Goal: Task Accomplishment & Management: Use online tool/utility

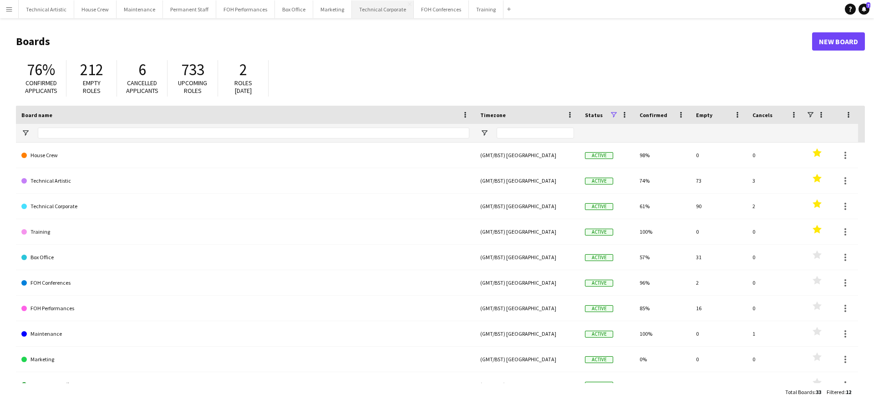
click at [365, 10] on button "Technical Corporate Close" at bounding box center [383, 9] width 62 height 18
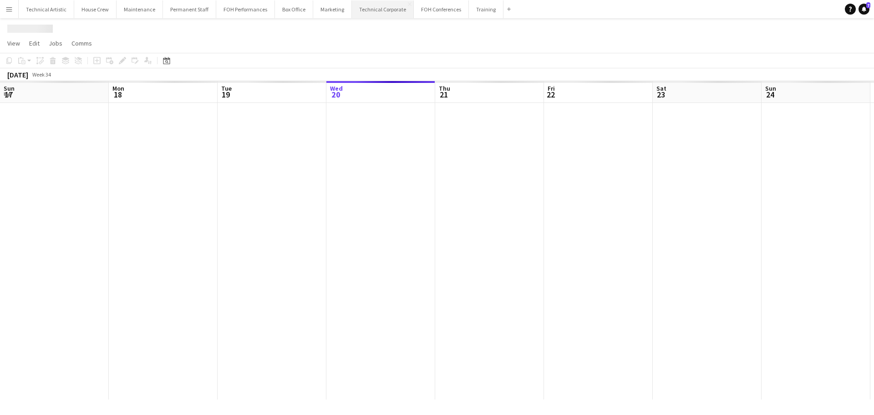
scroll to position [0, 217]
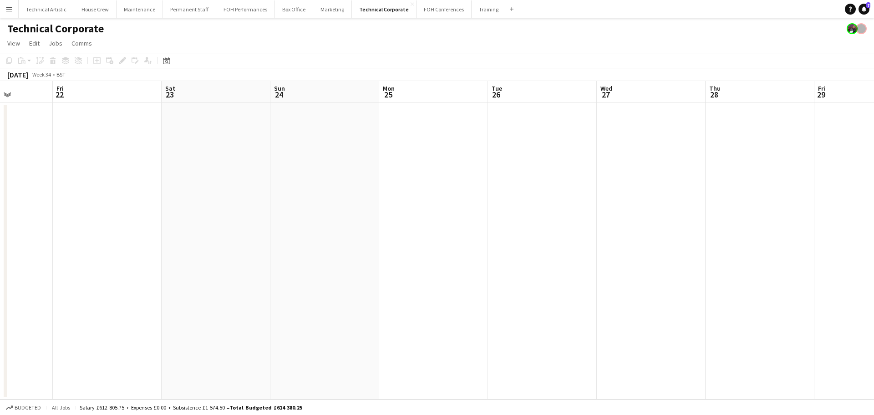
drag, startPoint x: 503, startPoint y: 252, endPoint x: 152, endPoint y: 216, distance: 353.6
click at [147, 220] on app-calendar-viewport "Tue 19 Wed 20 Thu 21 Fri 22 Sat 23 Sun 24 Mon 25 Tue 26 Wed 27 Thu 28 Fri 29 Sa…" at bounding box center [437, 240] width 874 height 318
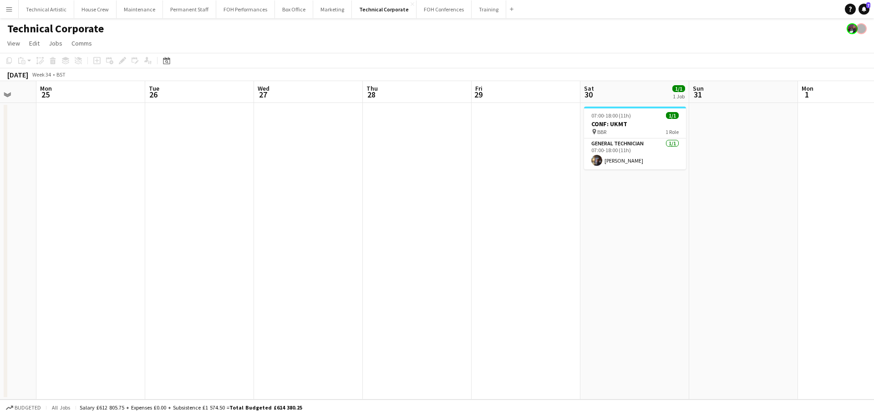
scroll to position [0, 310]
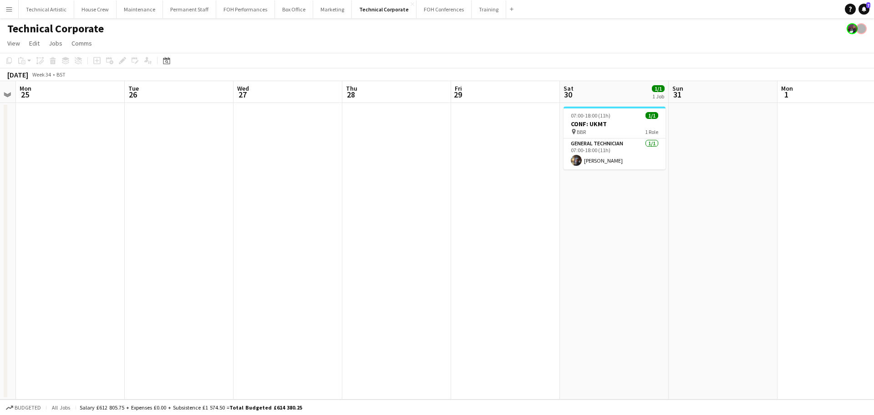
drag, startPoint x: 395, startPoint y: 213, endPoint x: 208, endPoint y: 192, distance: 188.6
click at [208, 192] on app-calendar-viewport "Fri 22 Sat 23 Sun 24 Mon 25 Tue 26 Wed 27 Thu 28 Fri 29 Sat 30 1/1 1 Job Sun 31…" at bounding box center [437, 240] width 874 height 318
click at [39, 8] on button "Technical Artistic Close" at bounding box center [47, 9] width 56 height 18
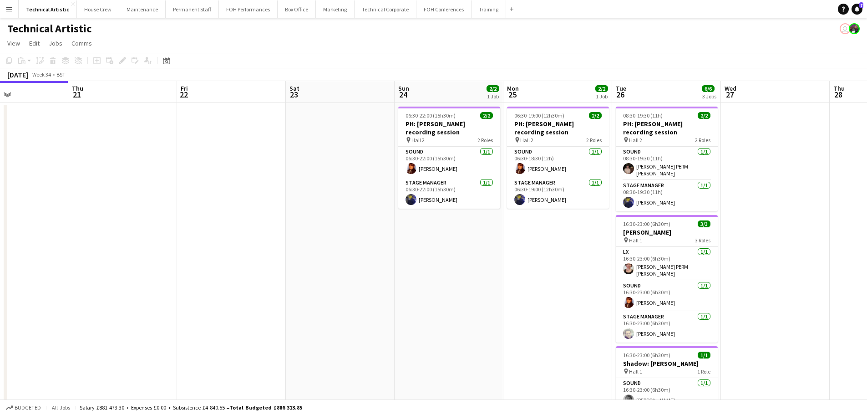
drag, startPoint x: 615, startPoint y: 185, endPoint x: 357, endPoint y: 157, distance: 259.5
click at [357, 157] on app-calendar-viewport "Mon 18 Tue 19 Wed 20 Thu 21 Fri 22 Sat 23 Sun 24 2/2 1 Job Mon 25 2/2 1 Job Tue…" at bounding box center [433, 256] width 867 height 351
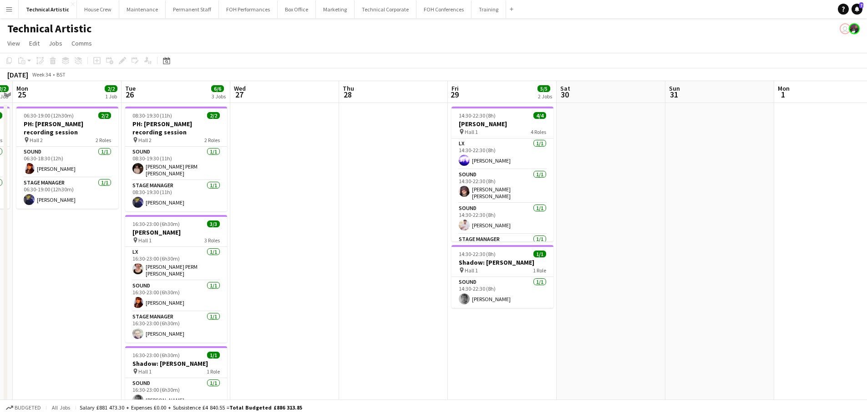
drag, startPoint x: 647, startPoint y: 213, endPoint x: 266, endPoint y: 156, distance: 386.0
click at [266, 156] on app-calendar-viewport "Fri 22 Sat 23 Sun 24 2/2 1 Job Mon 25 2/2 1 Job Tue 26 6/6 3 Jobs Wed 27 Thu 28…" at bounding box center [433, 256] width 867 height 351
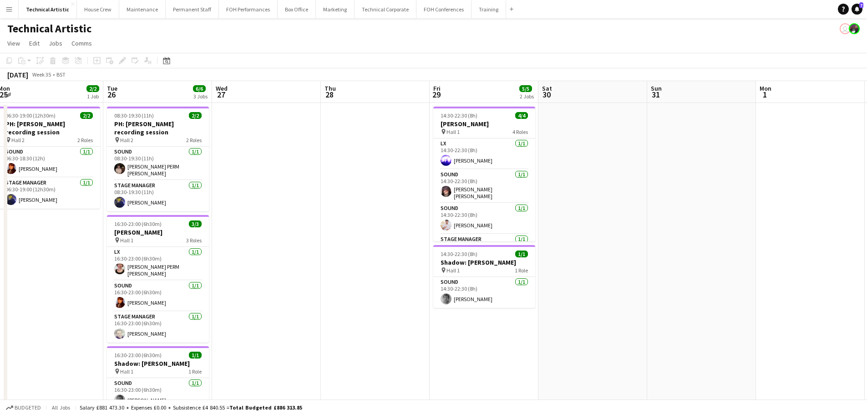
scroll to position [0, 335]
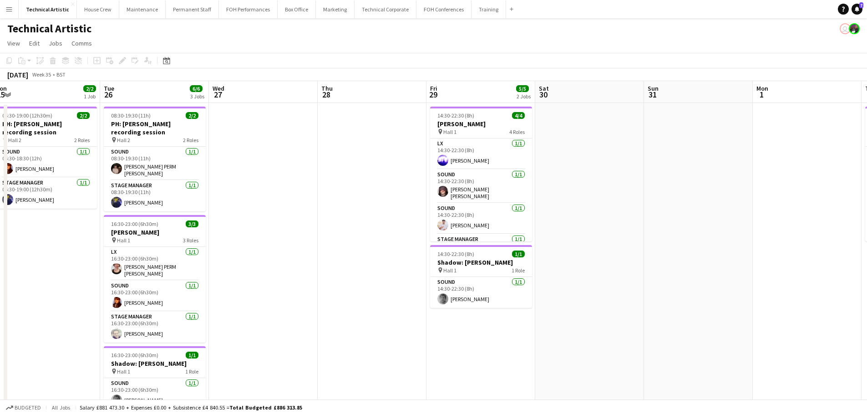
drag, startPoint x: 418, startPoint y: 203, endPoint x: 410, endPoint y: 203, distance: 8.2
click at [410, 203] on app-calendar-viewport "Fri 22 Sat 23 Sun 24 2/2 1 Job Mon 25 2/2 1 Job Tue 26 6/6 3 Jobs Wed 27 Thu 28…" at bounding box center [433, 256] width 867 height 351
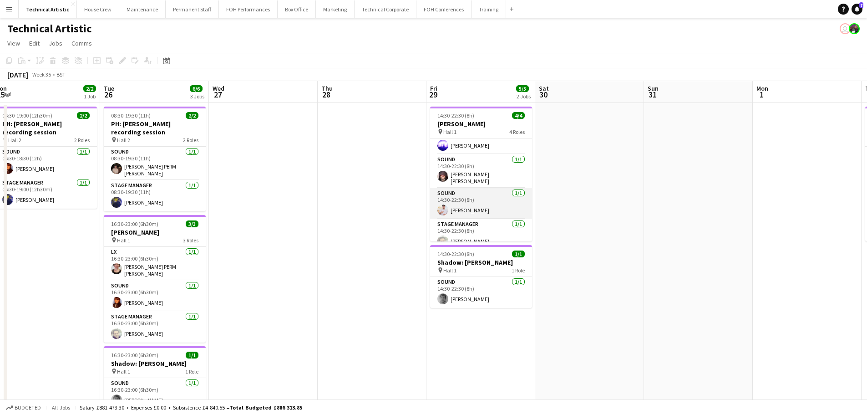
scroll to position [21, 0]
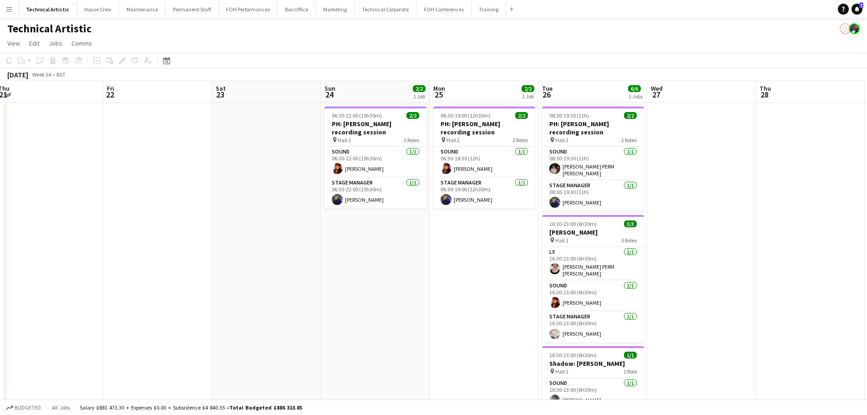
drag, startPoint x: 202, startPoint y: 204, endPoint x: 666, endPoint y: 252, distance: 465.7
click at [666, 252] on app-calendar-viewport "Tue 19 Wed 20 Thu 21 Fri 22 Sat 23 Sun 24 2/2 1 Job Mon 25 2/2 1 Job Tue 26 6/6…" at bounding box center [433, 256] width 867 height 351
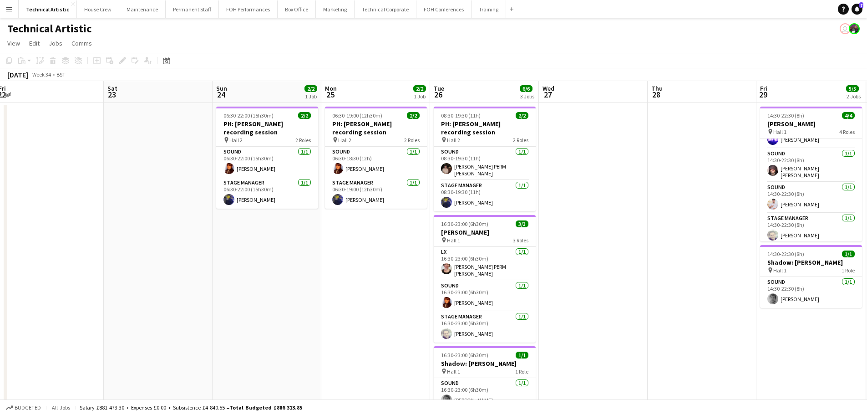
scroll to position [0, 358]
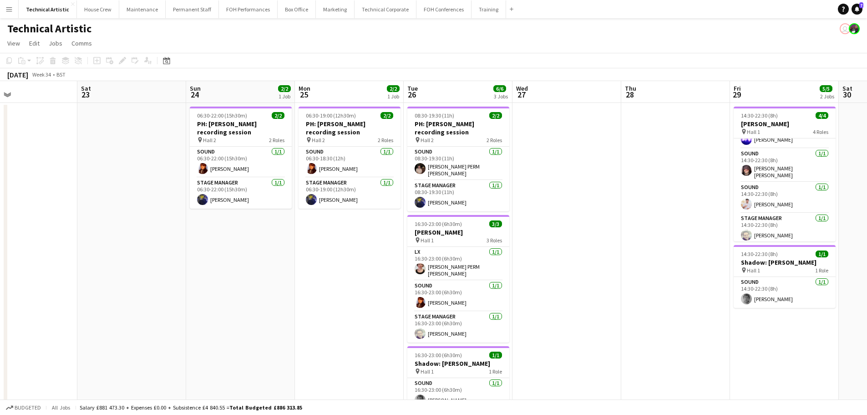
drag, startPoint x: 474, startPoint y: 270, endPoint x: 314, endPoint y: 283, distance: 160.2
click at [314, 283] on app-calendar-viewport "Tue 19 Wed 20 Thu 21 Fri 22 Sat 23 Sun 24 2/2 1 Job Mon 25 2/2 1 Job Tue 26 6/6…" at bounding box center [433, 256] width 867 height 351
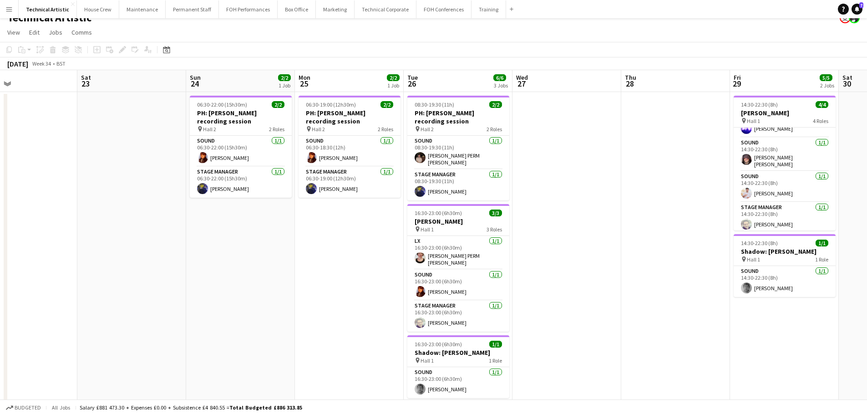
scroll to position [0, 0]
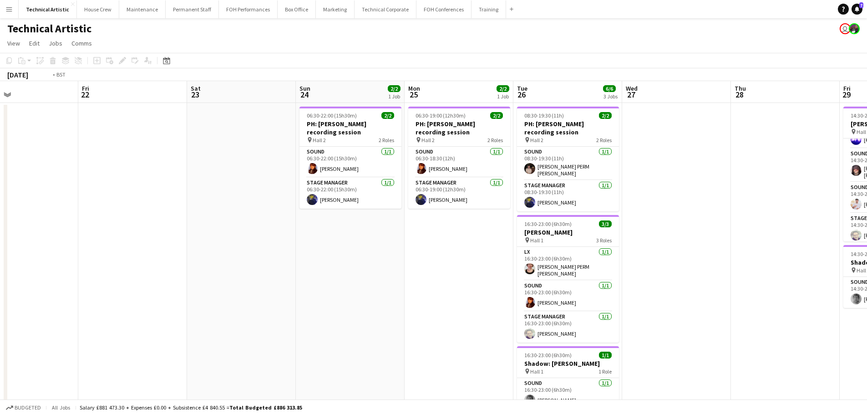
drag, startPoint x: 308, startPoint y: 179, endPoint x: 808, endPoint y: 214, distance: 501.3
click at [809, 214] on app-calendar-viewport "Tue 19 Wed 20 Thu 21 Fri 22 Sat 23 Sun 24 2/2 1 Job Mon 25 2/2 1 Job Tue 26 6/6…" at bounding box center [433, 256] width 867 height 351
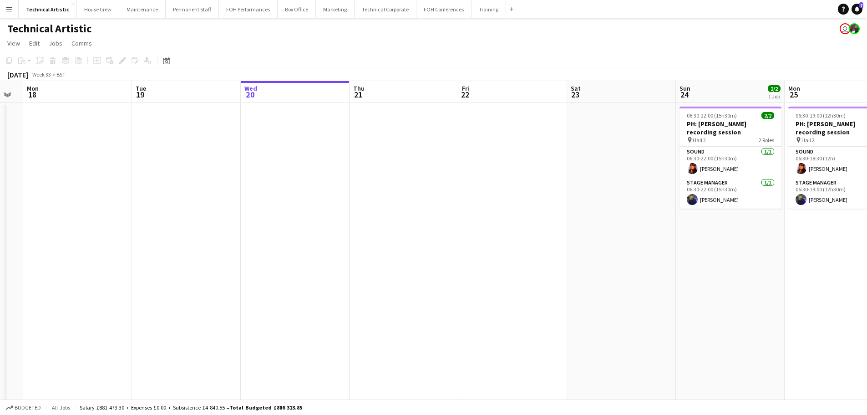
drag, startPoint x: 432, startPoint y: 213, endPoint x: 191, endPoint y: 182, distance: 242.8
click at [191, 182] on app-calendar-viewport "Fri 15 Sat 16 Sun 17 Mon 18 Tue 19 Wed 20 Thu 21 Fri 22 Sat 23 Sun 24 2/2 1 Job…" at bounding box center [433, 256] width 867 height 351
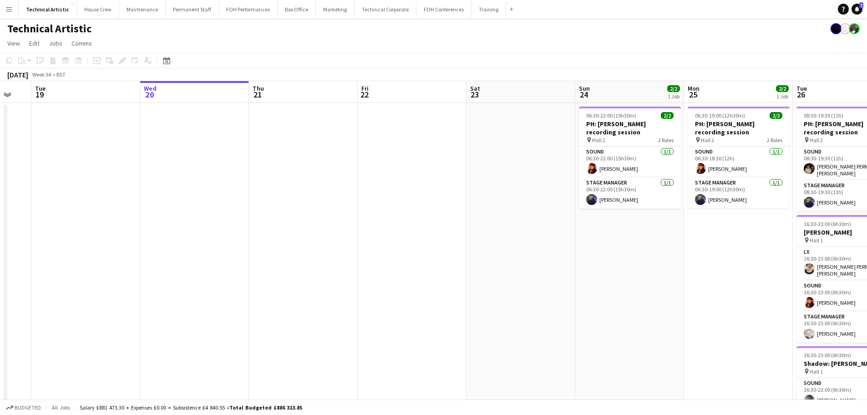
drag, startPoint x: 420, startPoint y: 190, endPoint x: 113, endPoint y: 167, distance: 307.6
click at [113, 167] on app-calendar-viewport "Sat 16 Sun 17 Mon 18 Tue 19 Wed 20 Thu 21 Fri 22 Sat 23 Sun 24 2/2 1 Job Mon 25…" at bounding box center [433, 256] width 867 height 351
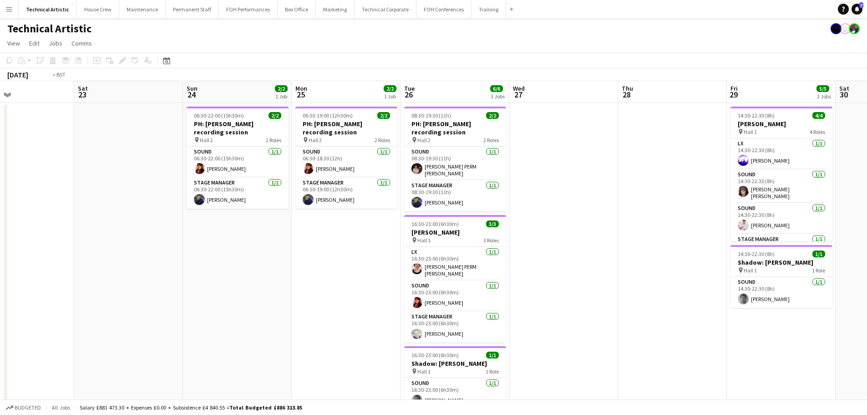
drag, startPoint x: 646, startPoint y: 243, endPoint x: 298, endPoint y: 195, distance: 351.0
click at [298, 195] on app-calendar-viewport "Tue 19 Wed 20 Thu 21 Fri 22 Sat 23 Sun 24 2/2 1 Job Mon 25 2/2 1 Job Tue 26 6/6…" at bounding box center [433, 256] width 867 height 351
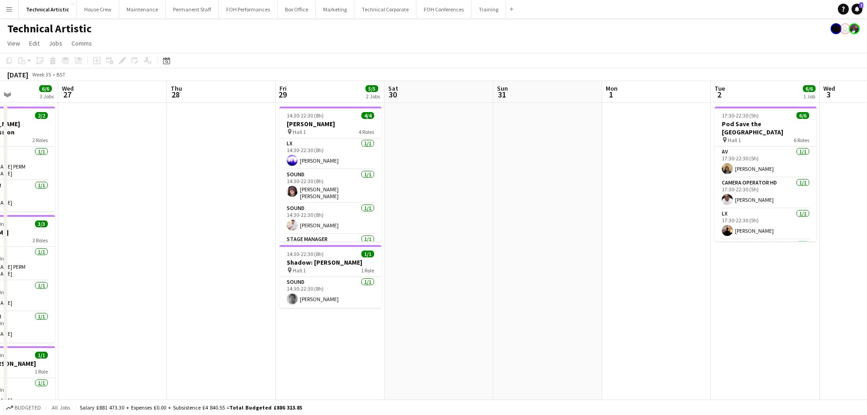
drag, startPoint x: 745, startPoint y: 223, endPoint x: 90, endPoint y: 155, distance: 659.2
click at [85, 156] on app-calendar-viewport "Sat 23 Sun 24 2/2 1 Job Mon 25 2/2 1 Job Tue 26 6/6 3 Jobs Wed 27 Thu 28 Fri 29…" at bounding box center [433, 256] width 867 height 351
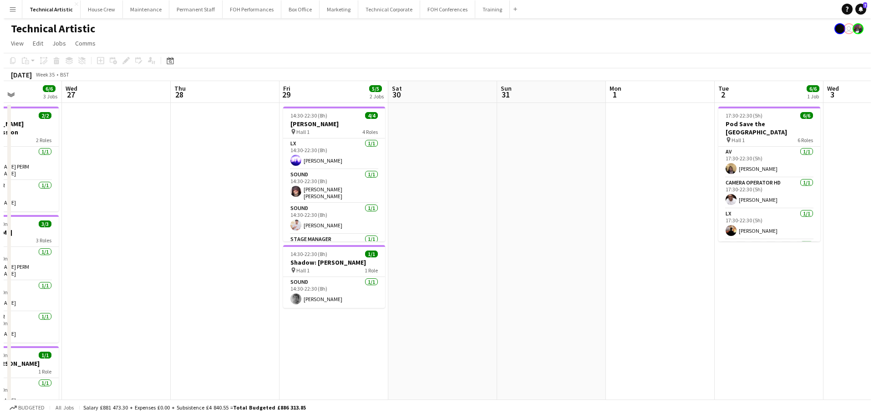
scroll to position [0, 260]
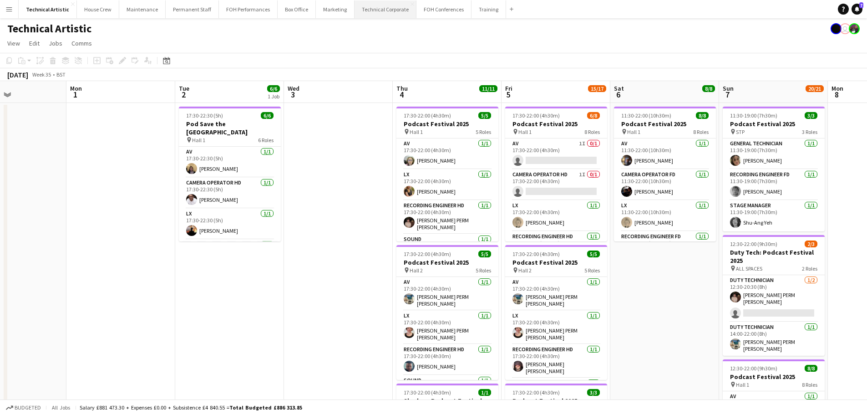
click at [383, 10] on button "Technical Corporate Close" at bounding box center [385, 9] width 62 height 18
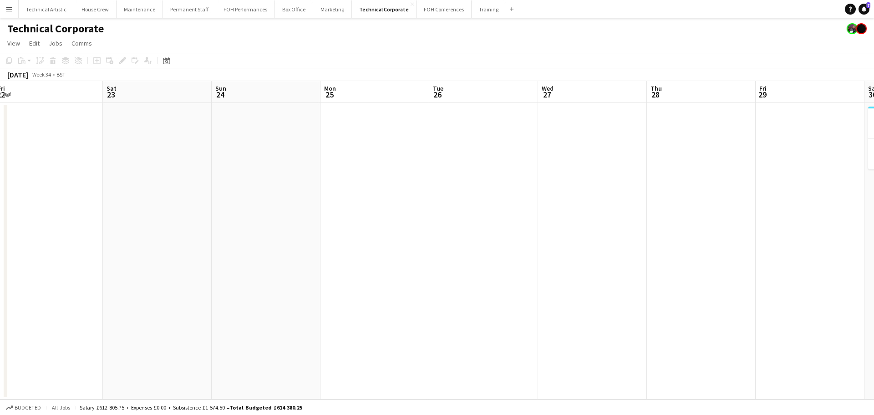
drag, startPoint x: 374, startPoint y: 160, endPoint x: 303, endPoint y: 160, distance: 71.9
click at [303, 160] on app-calendar-viewport "Tue 19 Wed 20 Thu 21 Fri 22 Sat 23 Sun 24 Mon 25 Tue 26 Wed 27 Thu 28 Fri 29 Sa…" at bounding box center [437, 240] width 874 height 318
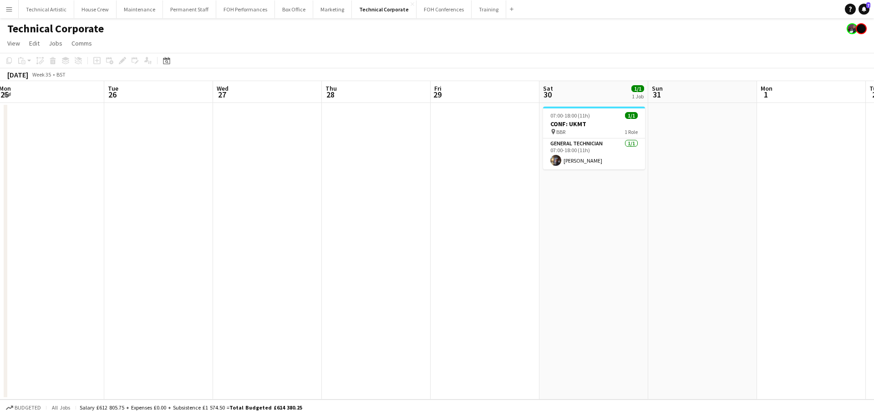
drag, startPoint x: 616, startPoint y: 186, endPoint x: 312, endPoint y: 157, distance: 304.8
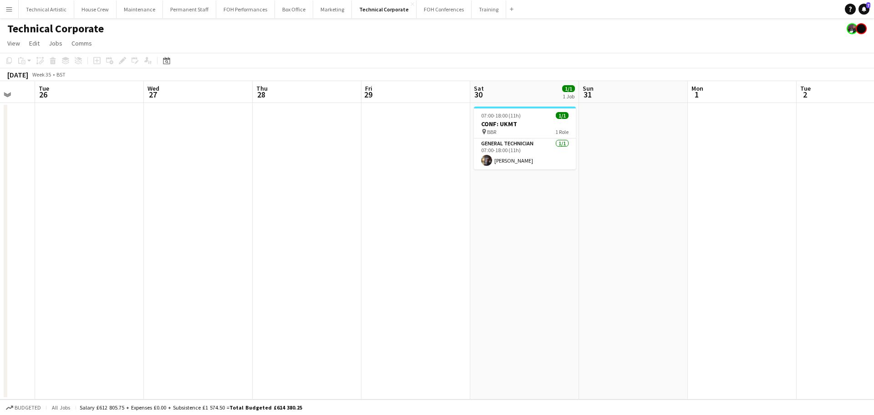
click at [222, 157] on app-calendar-viewport "Sat 23 Sun 24 Mon 25 Tue 26 Wed 27 Thu 28 Fri 29 Sat 30 1/1 1 Job Sun 31 Mon 1 …" at bounding box center [437, 240] width 874 height 318
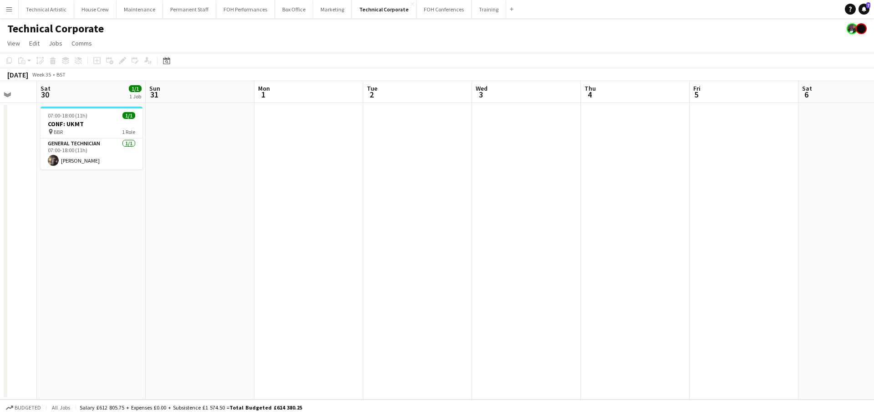
drag, startPoint x: 243, startPoint y: 167, endPoint x: 162, endPoint y: 152, distance: 82.4
click at [149, 152] on app-calendar-viewport "Wed 27 Thu 28 Fri 29 Sat 30 1/1 1 Job Sun 31 Mon 1 Tue 2 Wed 3 Thu 4 Fri 5 Sat …" at bounding box center [437, 240] width 874 height 318
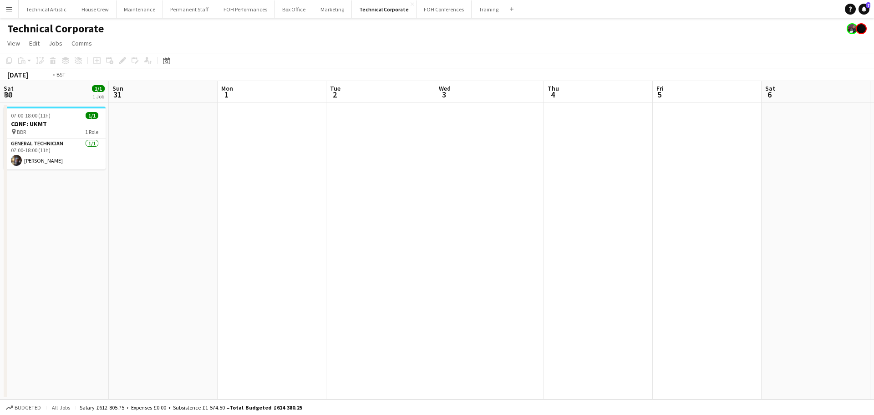
click at [82, 139] on app-calendar-viewport "Wed 27 Thu 28 Fri 29 Sat 30 1/1 1 Job Sun 31 Mon 1 Tue 2 Wed 3 Thu 4 Fri 5 Sat …" at bounding box center [437, 240] width 874 height 318
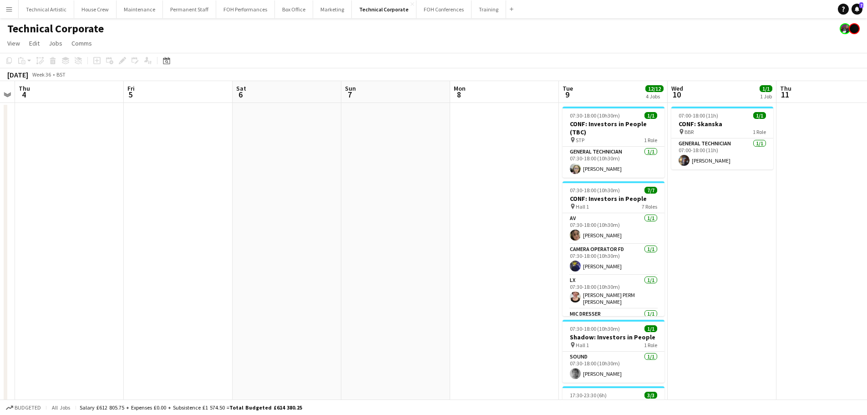
click at [184, 181] on app-calendar-viewport "Mon 1 Tue 2 Wed 3 Thu 4 Fri 5 Sat 6 Sun 7 Mon 8 Tue 9 12/12 4 Jobs Wed 10 1/1 1…" at bounding box center [433, 310] width 867 height 458
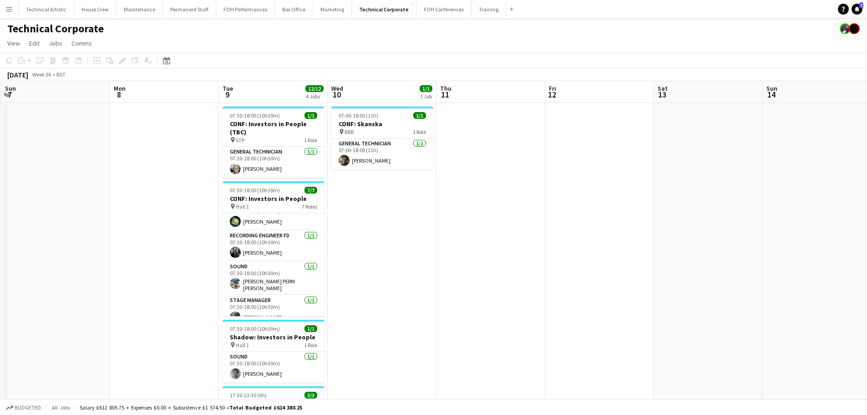
scroll to position [114, 0]
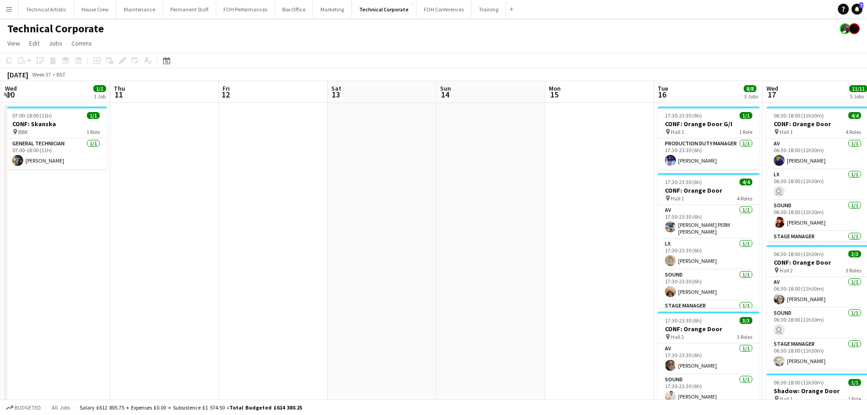
drag, startPoint x: 376, startPoint y: 251, endPoint x: 0, endPoint y: 192, distance: 380.5
click at [0, 192] on app-calendar-viewport "Sun 7 Mon 8 Tue 9 12/12 4 Jobs Wed 10 1/1 1 Job Thu 11 Fri 12 Sat 13 Sun 14 Mon…" at bounding box center [433, 351] width 867 height 540
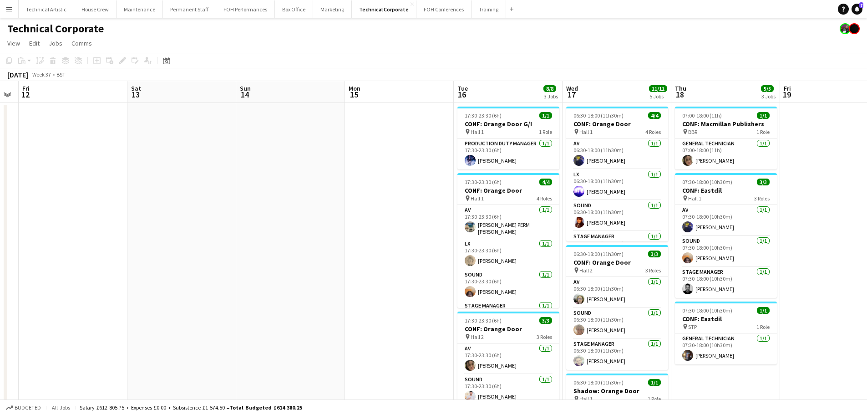
click at [263, 192] on app-calendar-viewport "Tue 9 12/12 4 Jobs Wed 10 1/1 1 Job Thu 11 Fri 12 Sat 13 Sun 14 Mon 15 Tue 16 8…" at bounding box center [433, 351] width 867 height 540
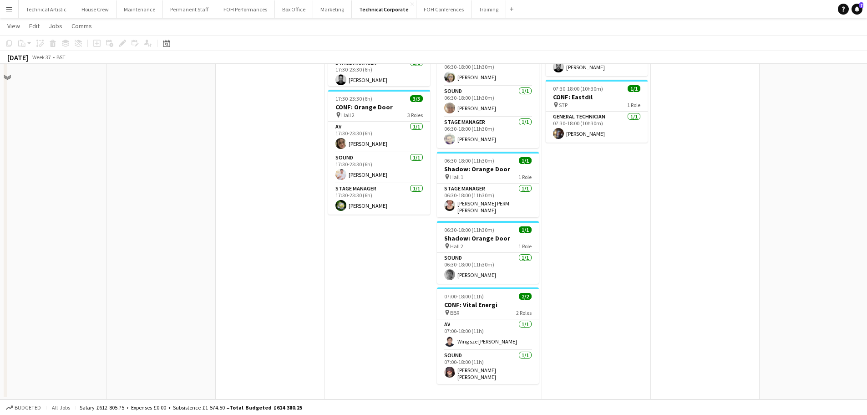
scroll to position [0, 0]
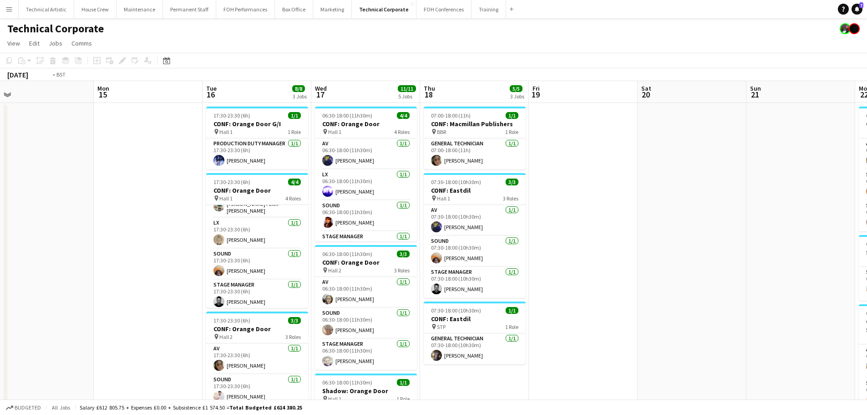
drag, startPoint x: 469, startPoint y: 253, endPoint x: 145, endPoint y: 199, distance: 328.5
click at [102, 199] on app-calendar-viewport "Thu 11 Fri 12 Sat 13 Sun 14 Mon 15 Tue 16 8/8 3 Jobs Wed 17 11/11 5 Jobs Thu 18…" at bounding box center [433, 351] width 867 height 540
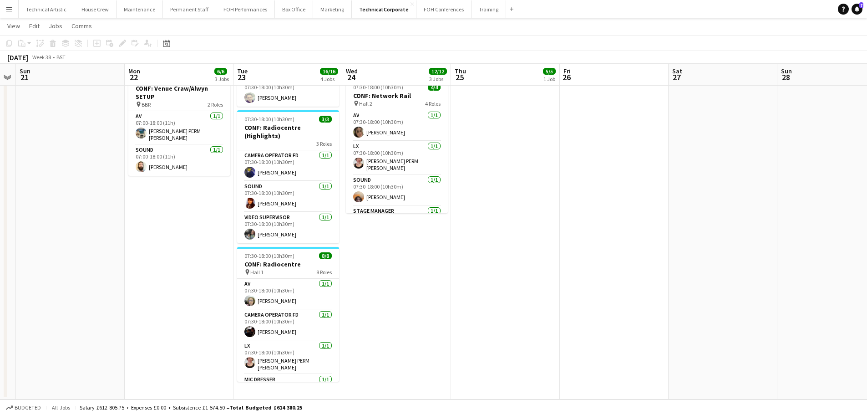
drag, startPoint x: 639, startPoint y: 265, endPoint x: 363, endPoint y: 262, distance: 276.2
click at [363, 262] on app-calendar-viewport "Thu 18 5/5 3 Jobs Fri 19 Sat 20 Sun 21 Mon 22 6/6 3 Jobs Tue 23 16/16 4 Jobs We…" at bounding box center [433, 101] width 867 height 596
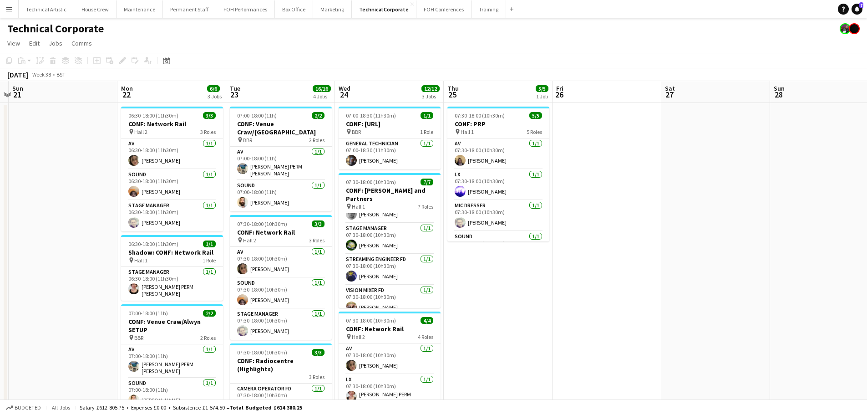
click at [0, 74] on div "[DATE] Week 38 • BST" at bounding box center [36, 74] width 73 height 13
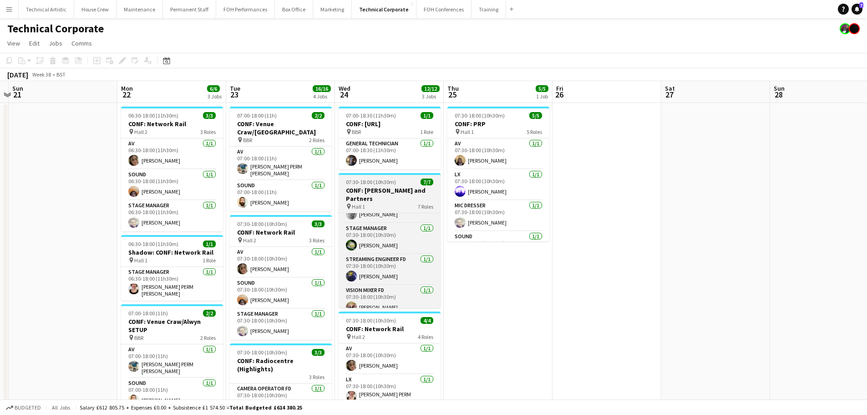
click at [376, 190] on h3 "CONF: [PERSON_NAME] and Partners" at bounding box center [390, 194] width 102 height 16
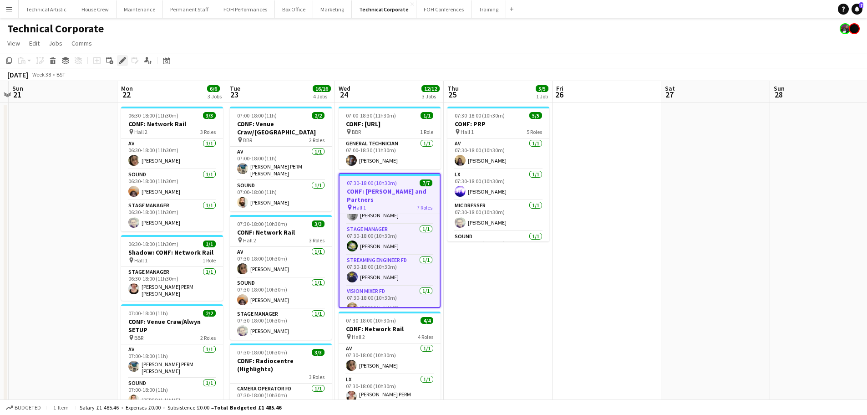
click at [118, 62] on div "Edit" at bounding box center [122, 60] width 11 height 11
